Goal: Task Accomplishment & Management: Manage account settings

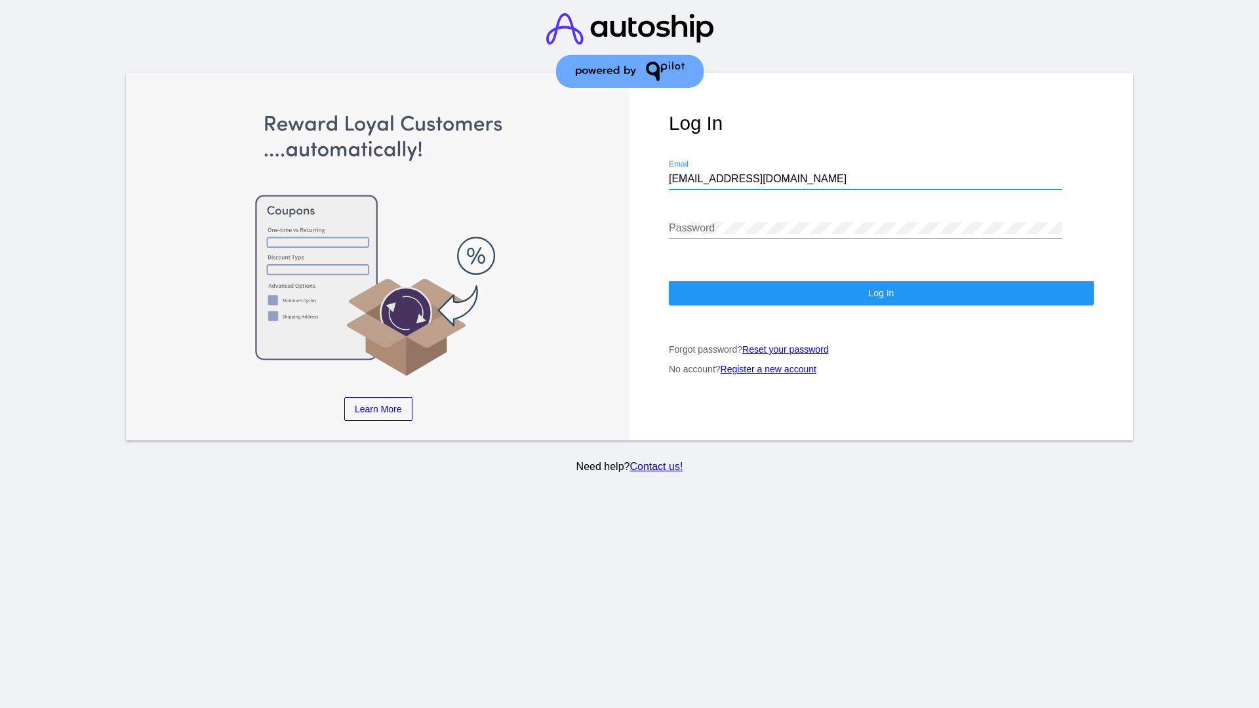
type input "jr@patternsinthecloud.com"
click at [880, 293] on span "Log In" at bounding box center [881, 293] width 26 height 10
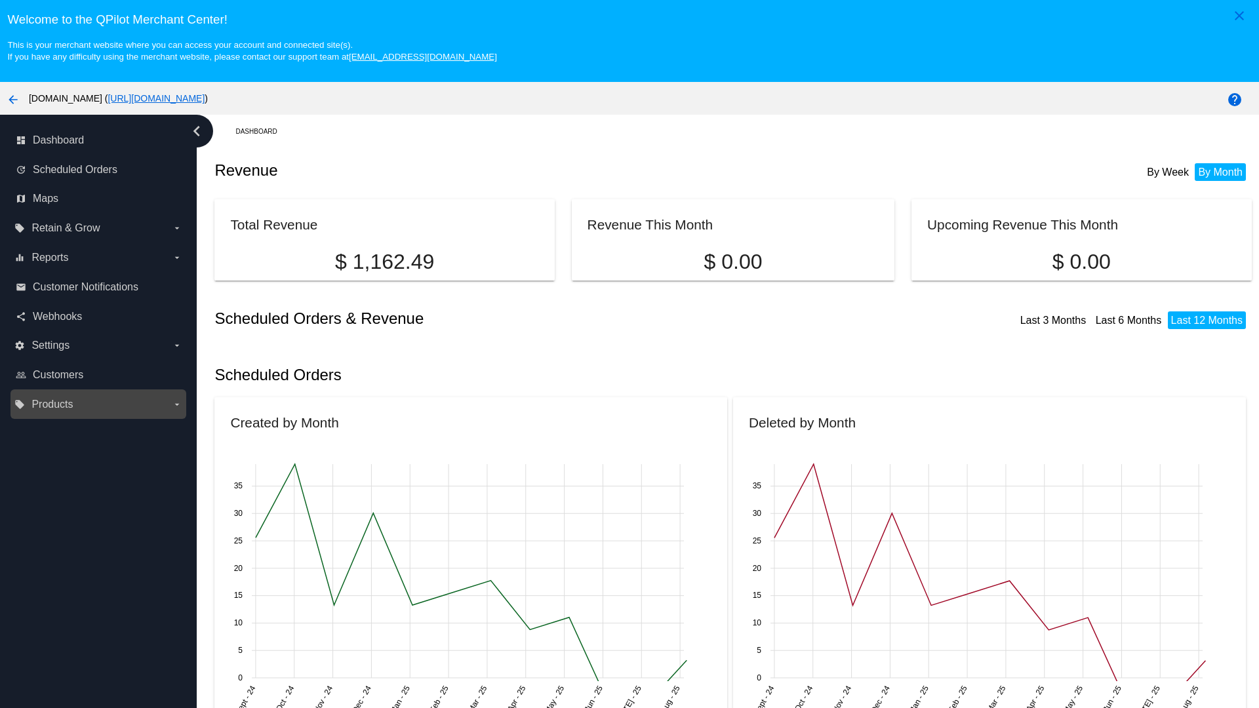
click at [98, 404] on label "local_offer Products arrow_drop_down" at bounding box center [97, 404] width 167 height 21
click at [0, 0] on input "local_offer Products arrow_drop_down" at bounding box center [0, 0] width 0 height 0
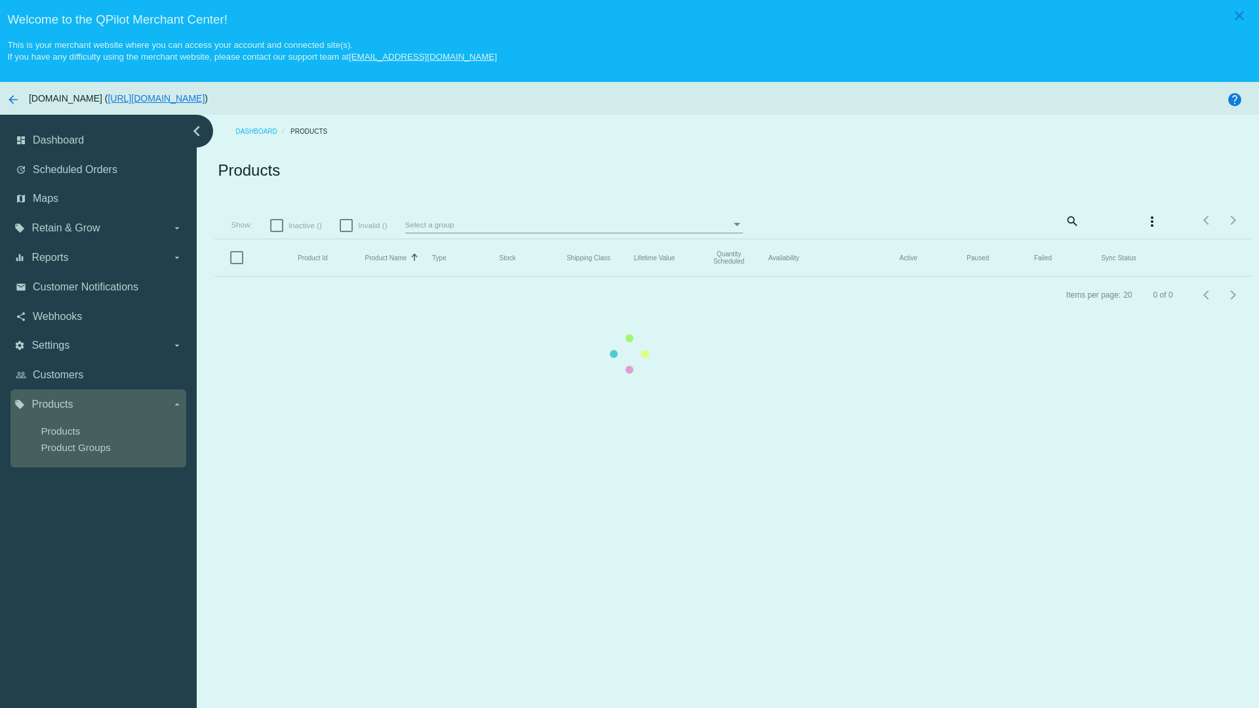
scroll to position [82, 0]
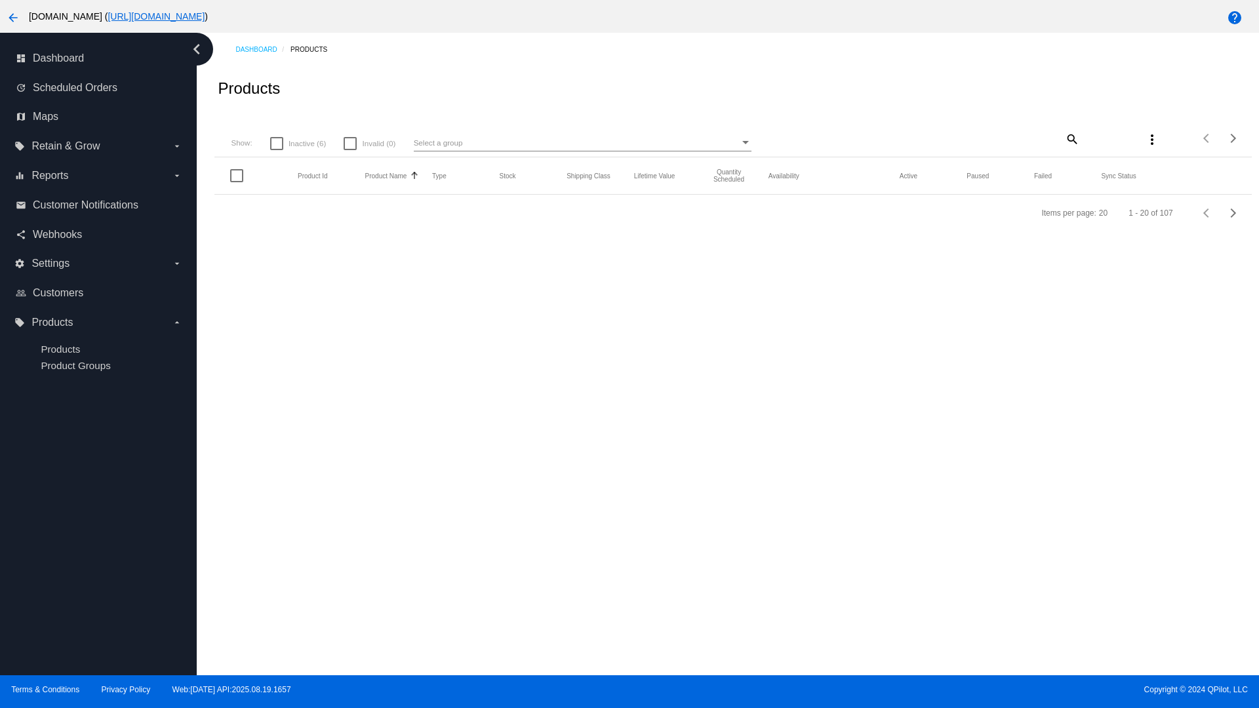
click at [298, 151] on span "Inactive (6)" at bounding box center [306, 144] width 37 height 16
click at [277, 151] on input "Inactive (6)" at bounding box center [276, 150] width 1 height 1
checkbox input "true"
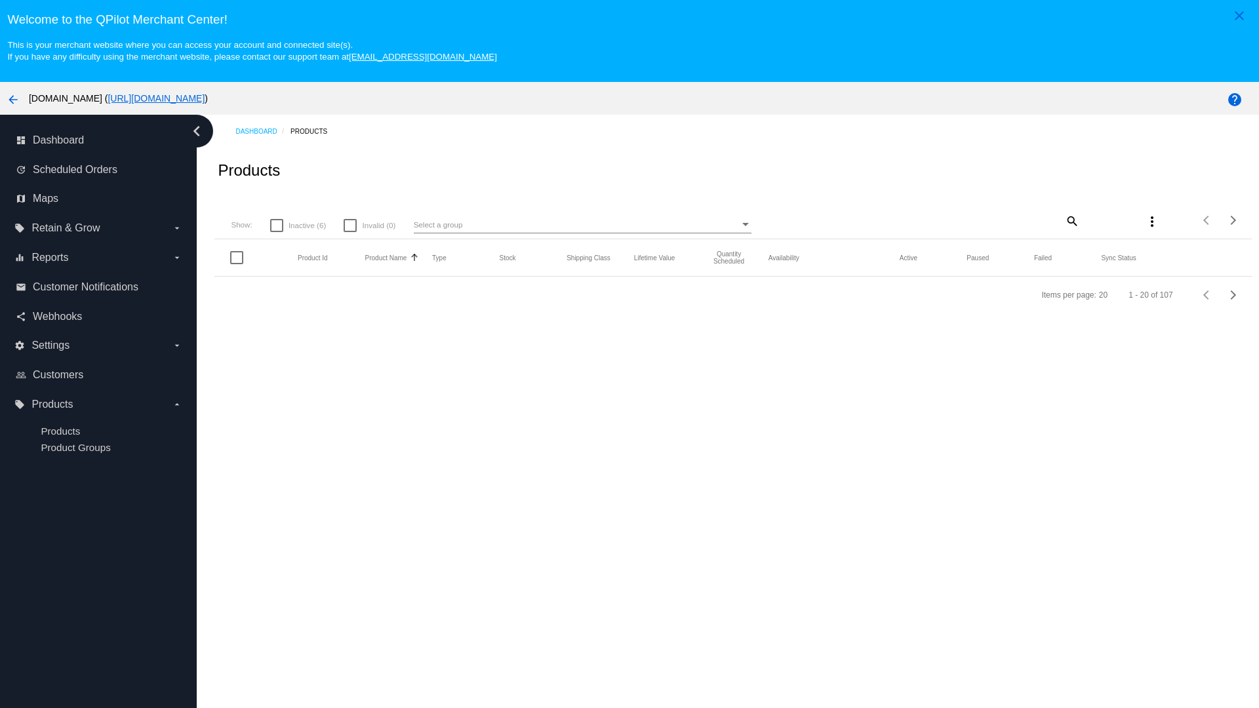
click at [1063, 220] on mat-icon "search" at bounding box center [1071, 220] width 16 height 20
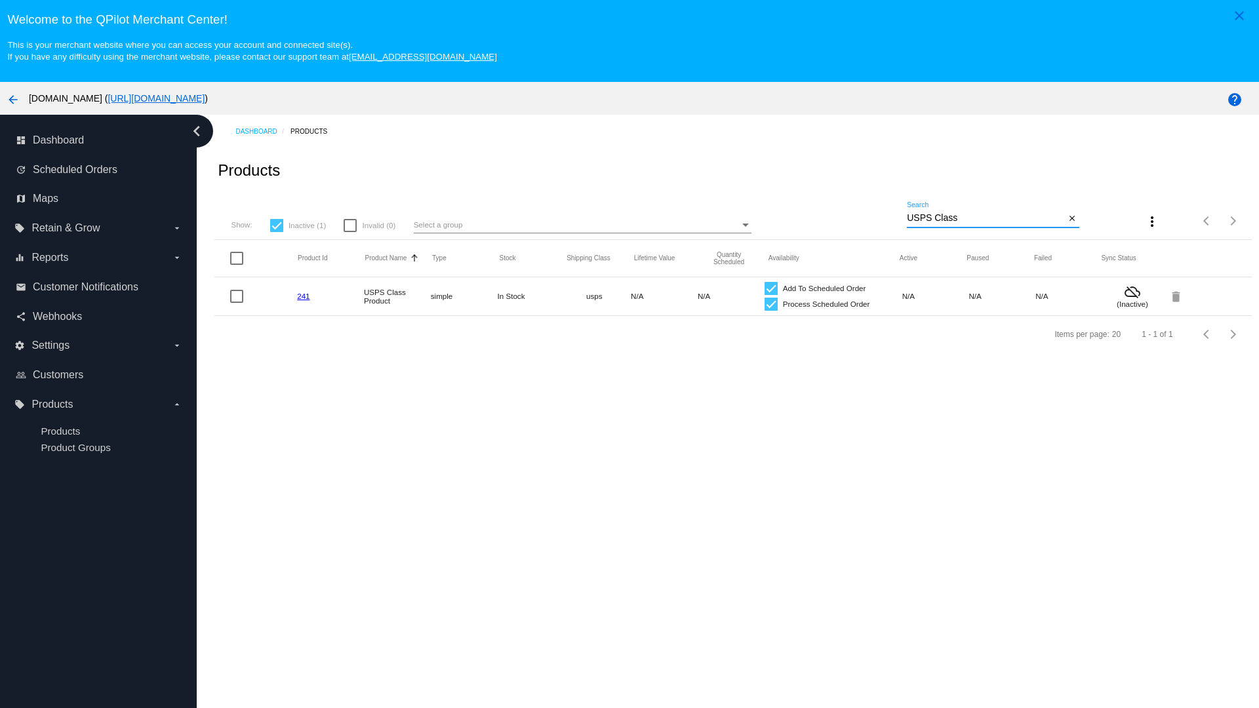
type input "Variable Enable"
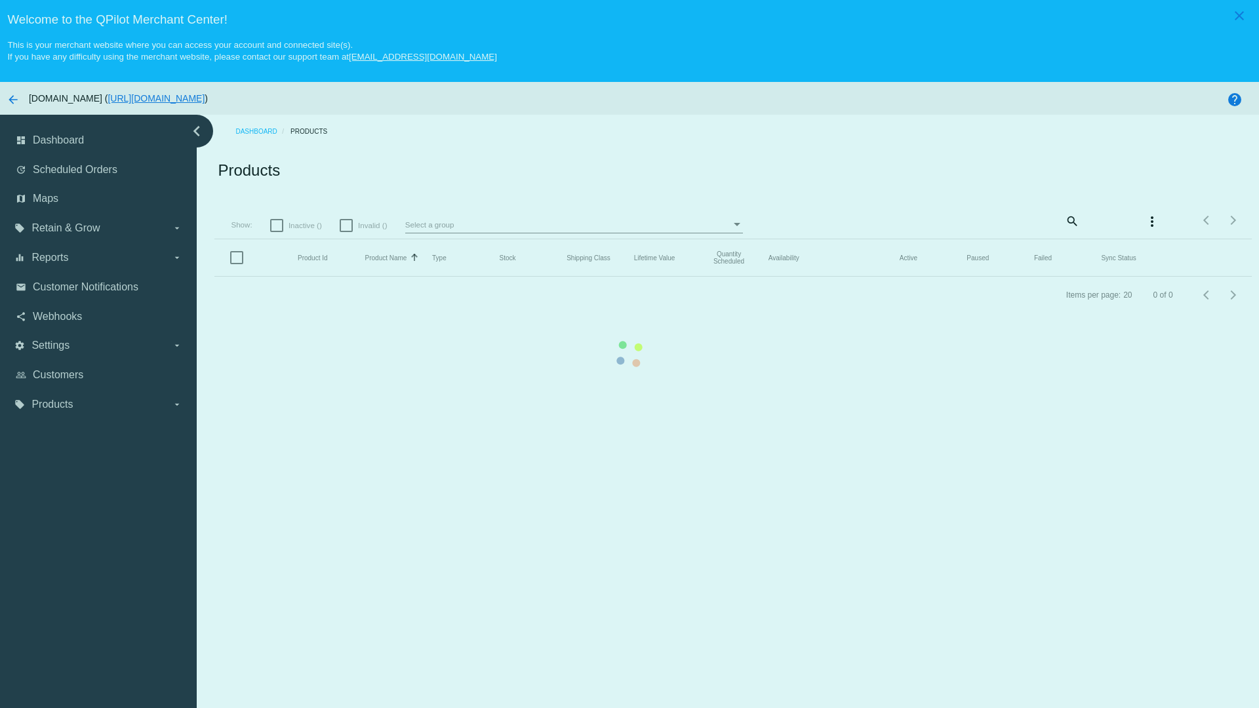
click at [1063, 210] on mat-icon "search" at bounding box center [1071, 220] width 16 height 20
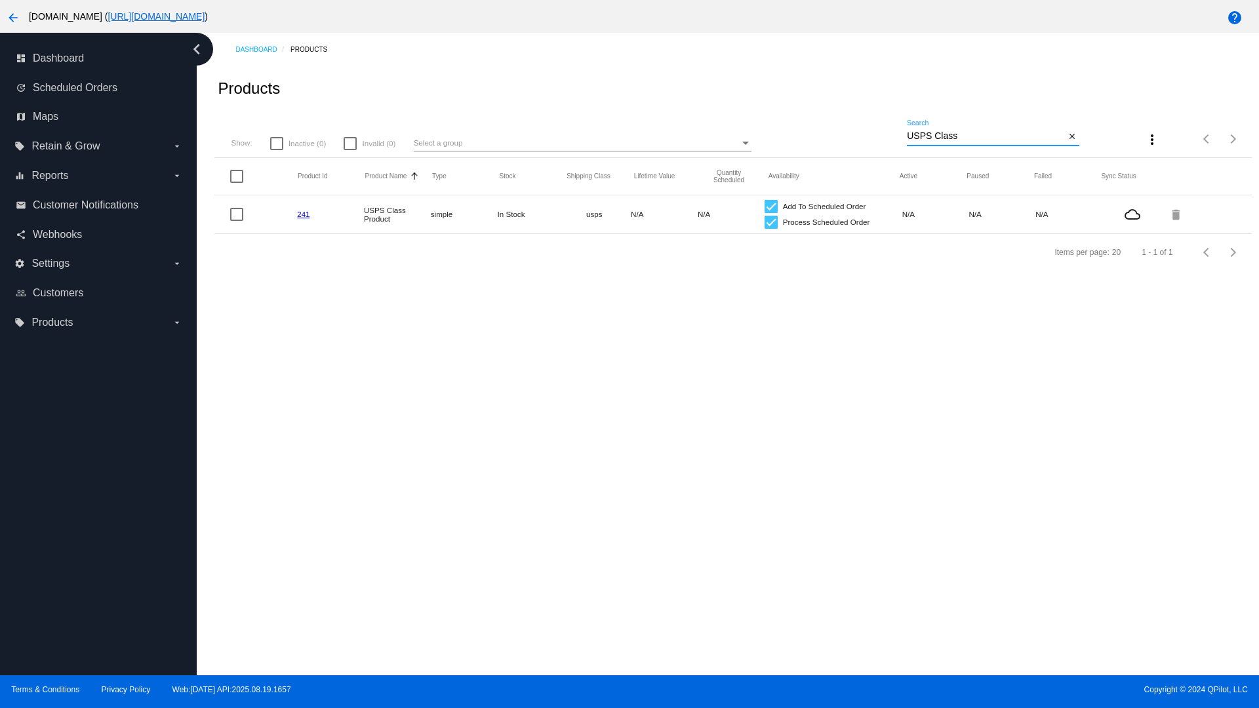
type input "Variable Enable"
